Goal: Obtain resource: Download file/media

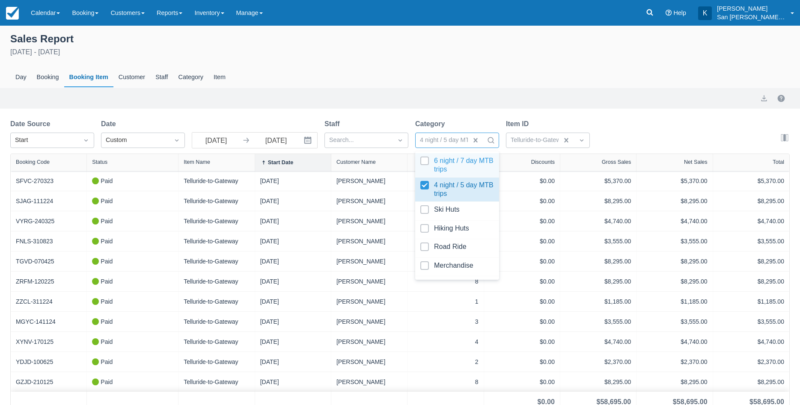
click at [427, 161] on div at bounding box center [457, 165] width 74 height 17
click at [427, 186] on div at bounding box center [457, 189] width 74 height 17
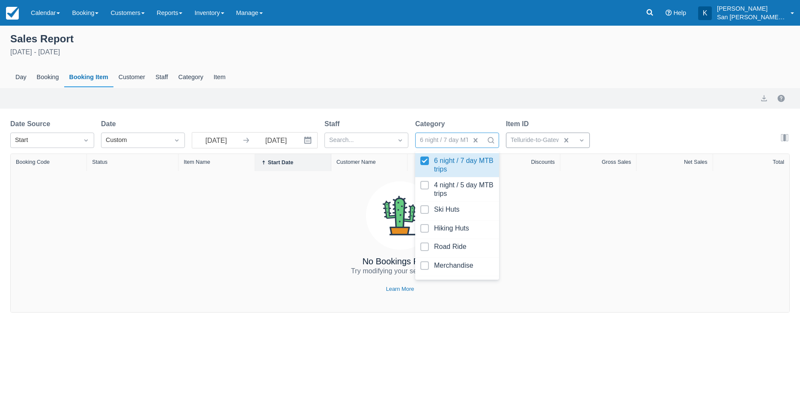
click at [518, 141] on div at bounding box center [538, 140] width 56 height 11
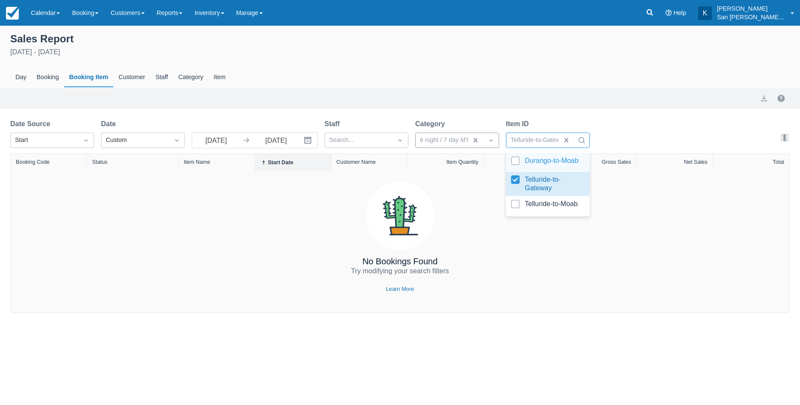
click at [515, 160] on div at bounding box center [548, 163] width 74 height 12
select select "20"
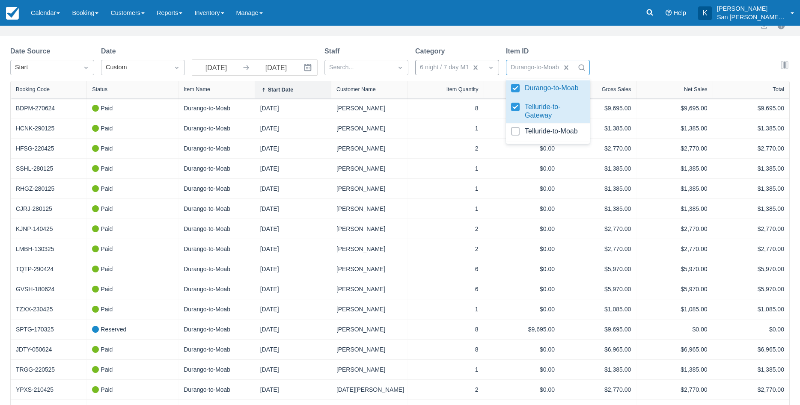
scroll to position [207, 0]
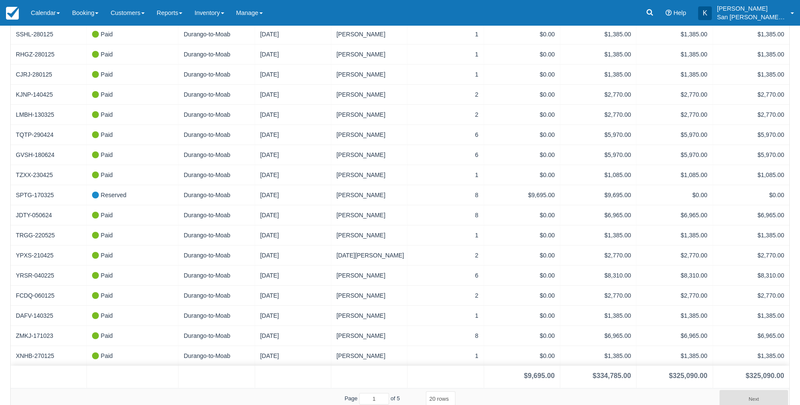
click at [426, 391] on select "5 rows 10 rows 20 rows 25 rows 50 rows 100 rows" at bounding box center [441, 398] width 30 height 15
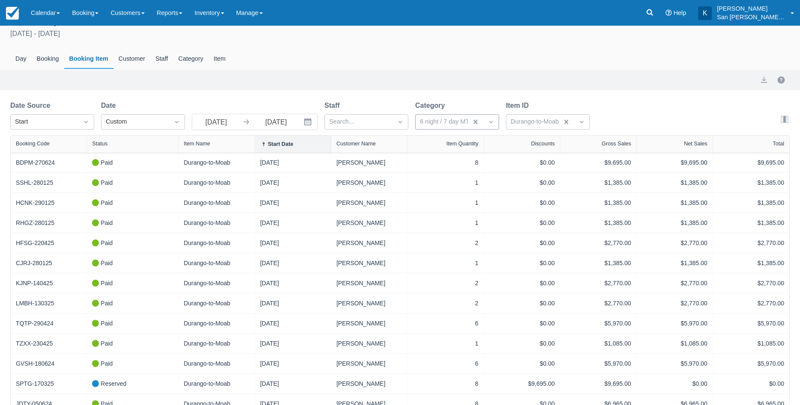
scroll to position [0, 0]
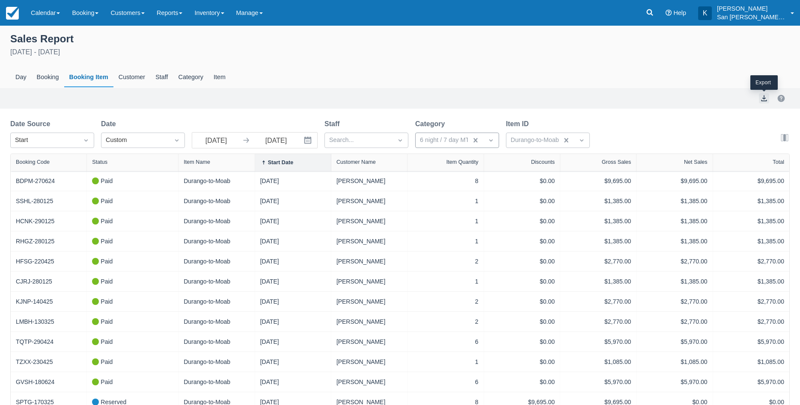
click at [765, 100] on button "export" at bounding box center [764, 98] width 10 height 10
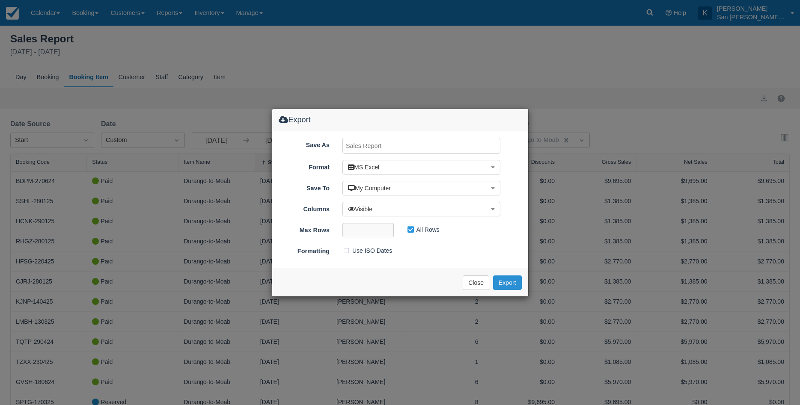
click at [504, 284] on button "Export" at bounding box center [507, 283] width 28 height 15
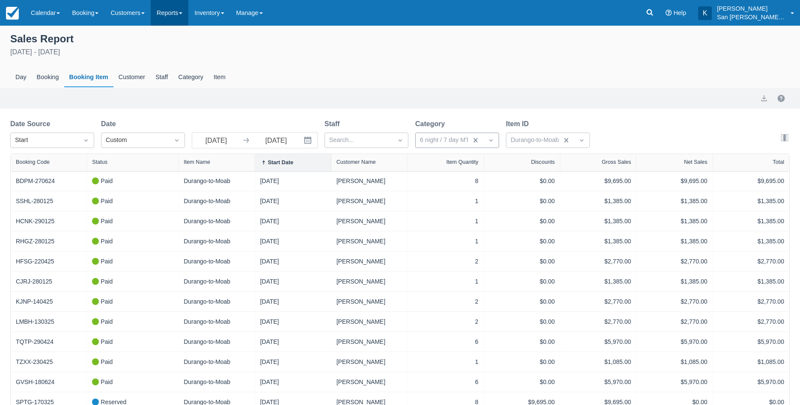
click at [177, 19] on link "Reports" at bounding box center [170, 13] width 38 height 26
click at [478, 54] on div "[DATE] - [DATE]" at bounding box center [399, 52] width 779 height 10
